Goal: Submit feedback/report problem: Submit feedback/report problem

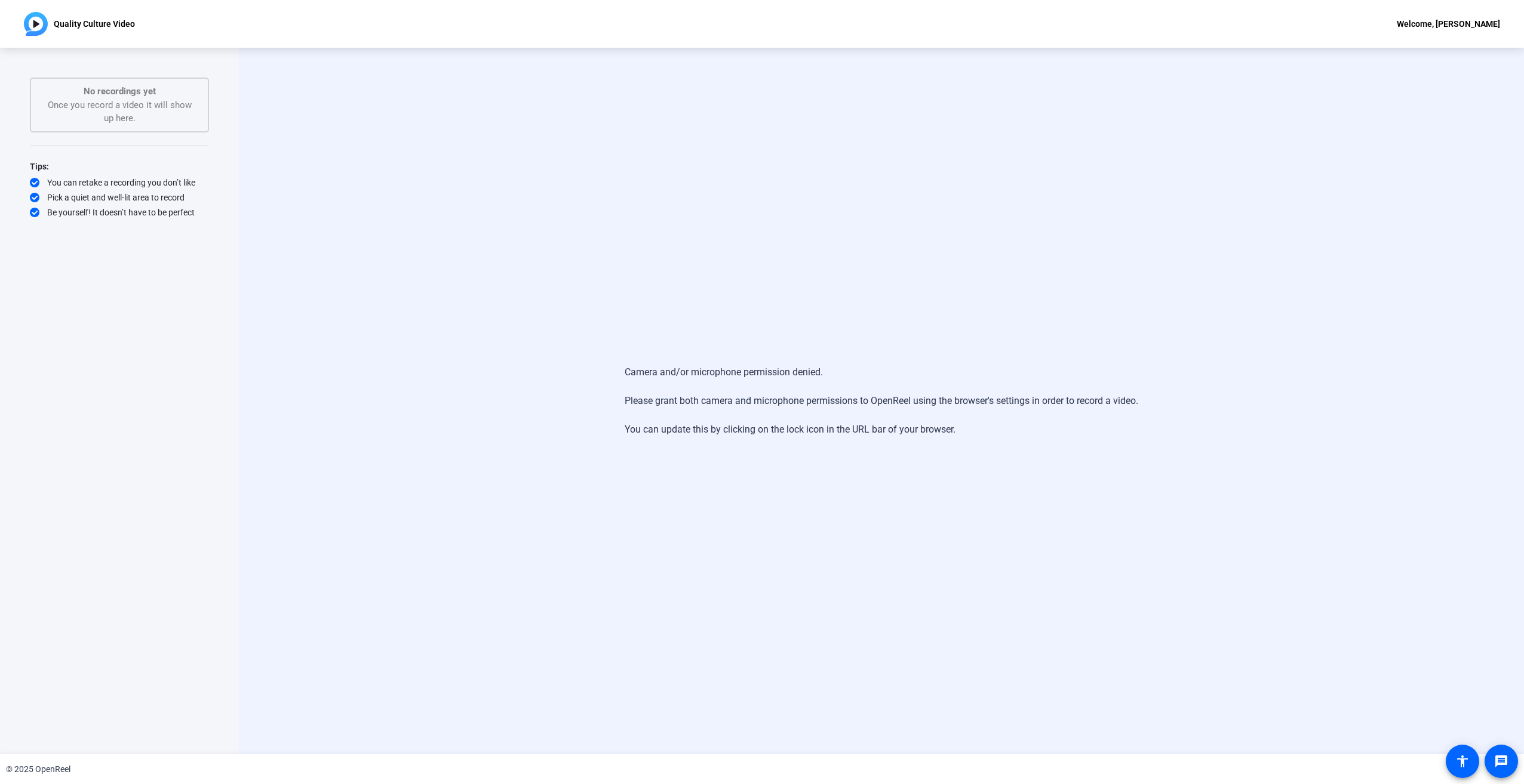
click at [991, 461] on div "Camera and/or microphone permission denied. Please grant both camera and microp…" at bounding box center [882, 401] width 1285 height 707
drag, startPoint x: 643, startPoint y: 400, endPoint x: 1011, endPoint y: 409, distance: 368.1
click at [1011, 409] on div "Camera and/or microphone permission denied. Please grant both camera and microp…" at bounding box center [882, 401] width 513 height 96
drag, startPoint x: 1011, startPoint y: 409, endPoint x: 1011, endPoint y: 448, distance: 39.0
click at [1011, 448] on div "Camera and/or microphone permission denied. Please grant both camera and microp…" at bounding box center [882, 401] width 513 height 96
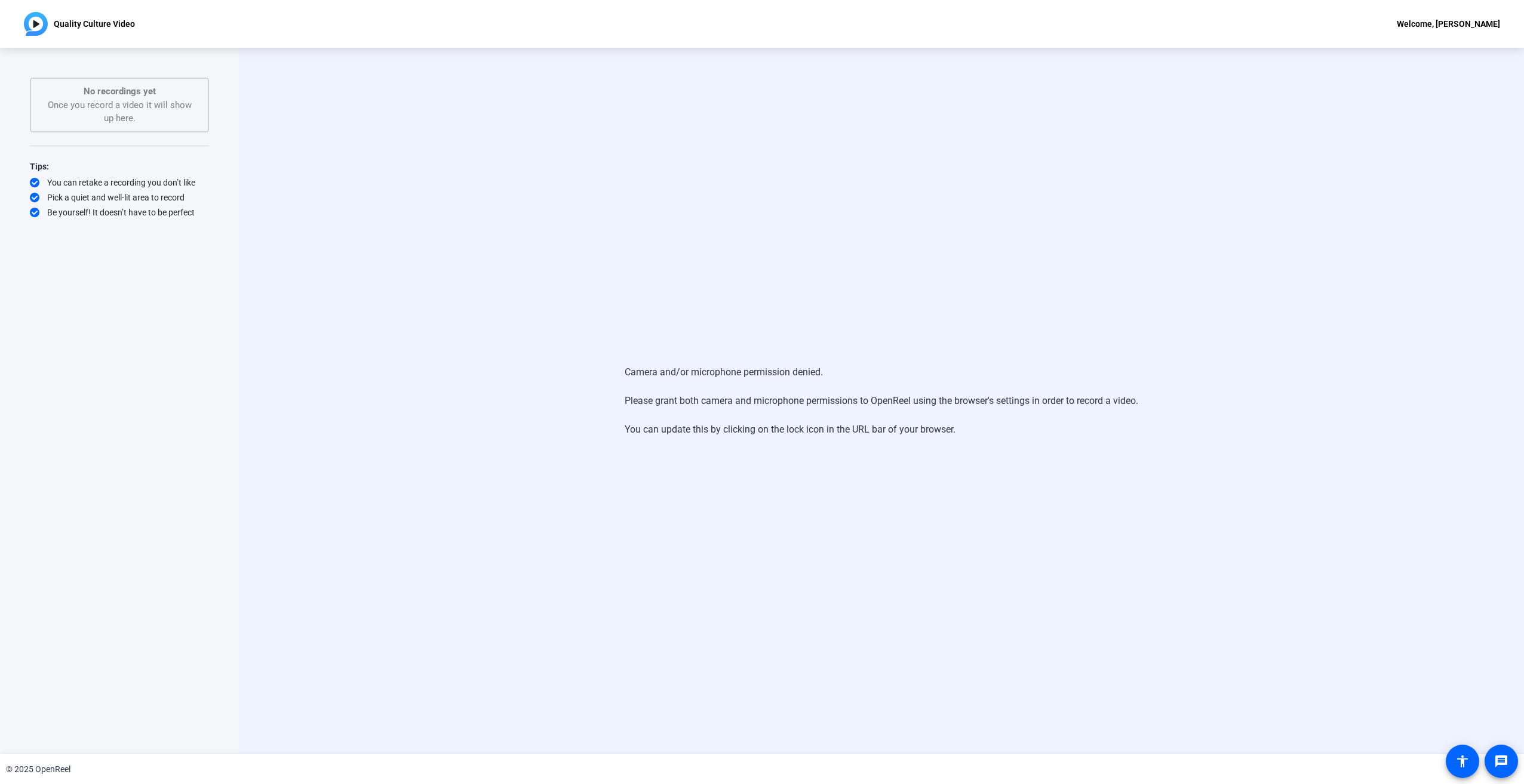
click at [39, 26] on img at bounding box center [35, 23] width 23 height 23
click at [118, 99] on div "No recordings yet Once you record a video it will show up here." at bounding box center [119, 105] width 153 height 40
click at [1501, 758] on mat-icon "message" at bounding box center [1501, 761] width 14 height 14
click at [1466, 762] on mat-icon "accessibility" at bounding box center [1462, 761] width 14 height 14
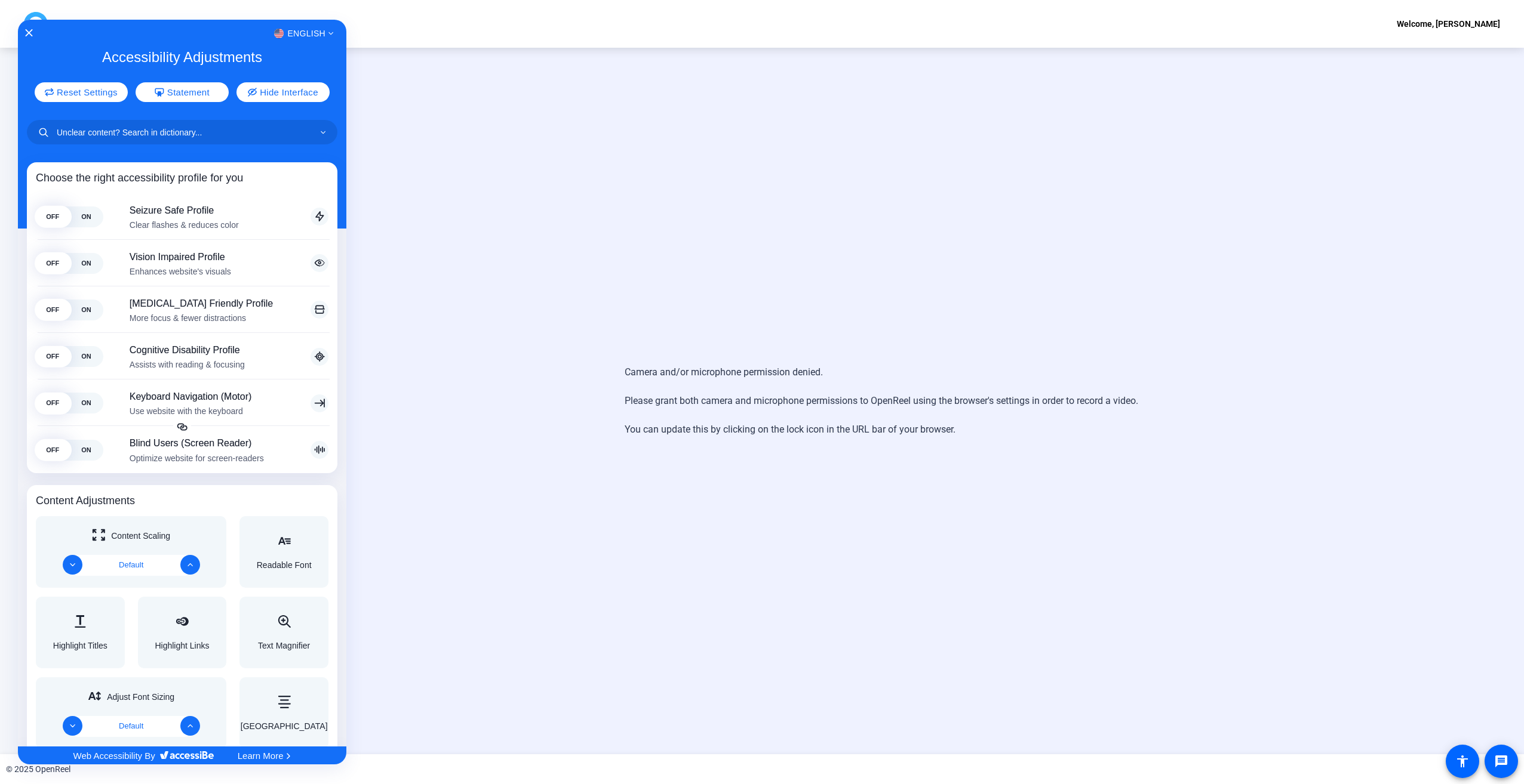
click at [631, 174] on div at bounding box center [762, 392] width 1524 height 784
